Goal: Transaction & Acquisition: Purchase product/service

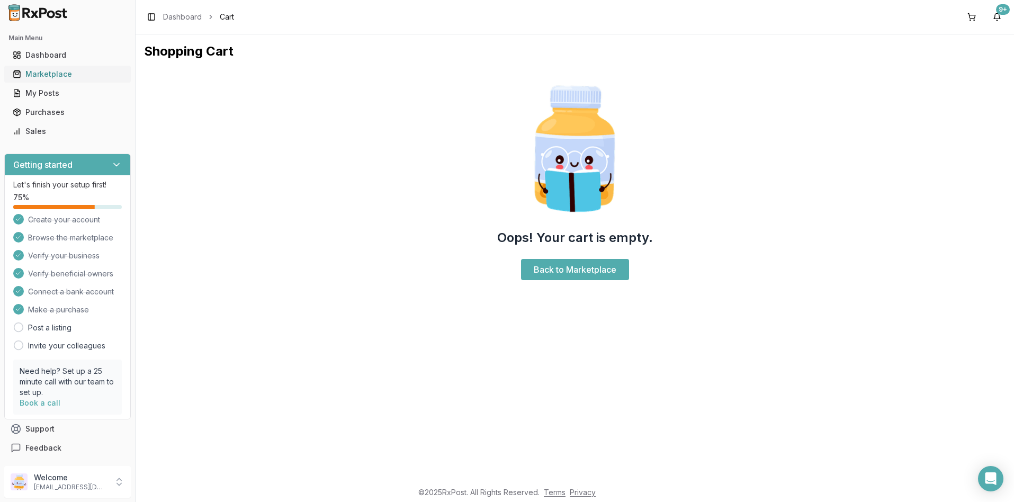
click at [46, 73] on div "Marketplace" at bounding box center [68, 74] width 110 height 11
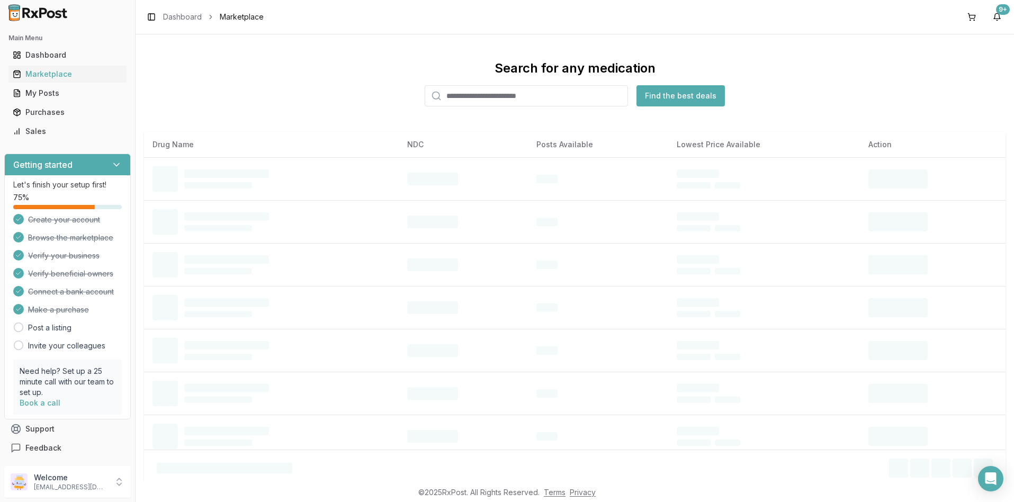
click at [445, 94] on input "search" at bounding box center [526, 95] width 203 height 21
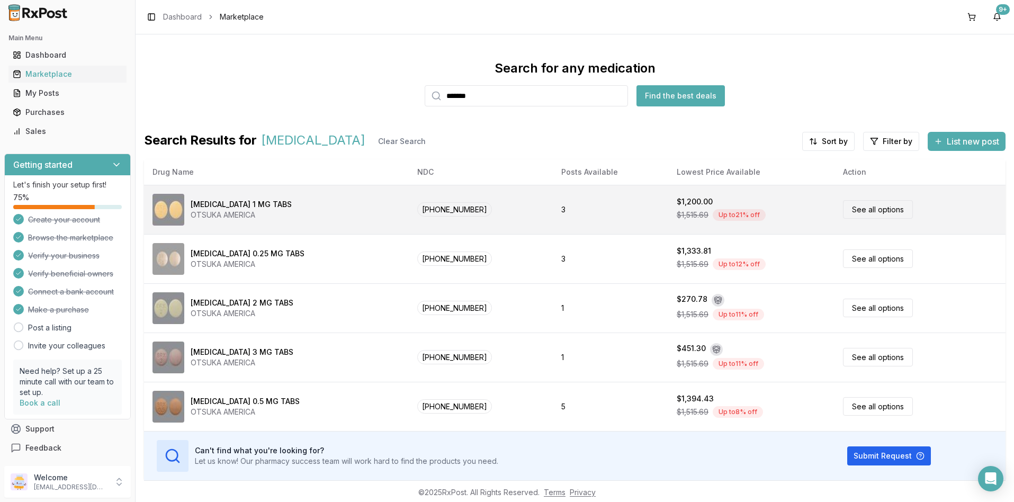
type input "*******"
click at [845, 210] on link "See all options" at bounding box center [878, 209] width 70 height 19
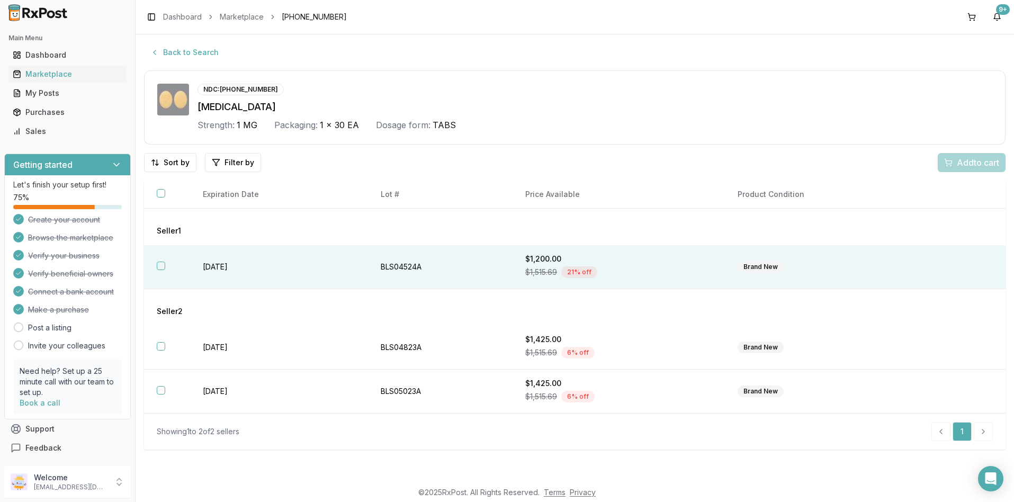
click at [160, 267] on button "button" at bounding box center [161, 266] width 8 height 8
click at [968, 162] on span "Add 1 to cart" at bounding box center [977, 162] width 46 height 13
